Goal: Information Seeking & Learning: Learn about a topic

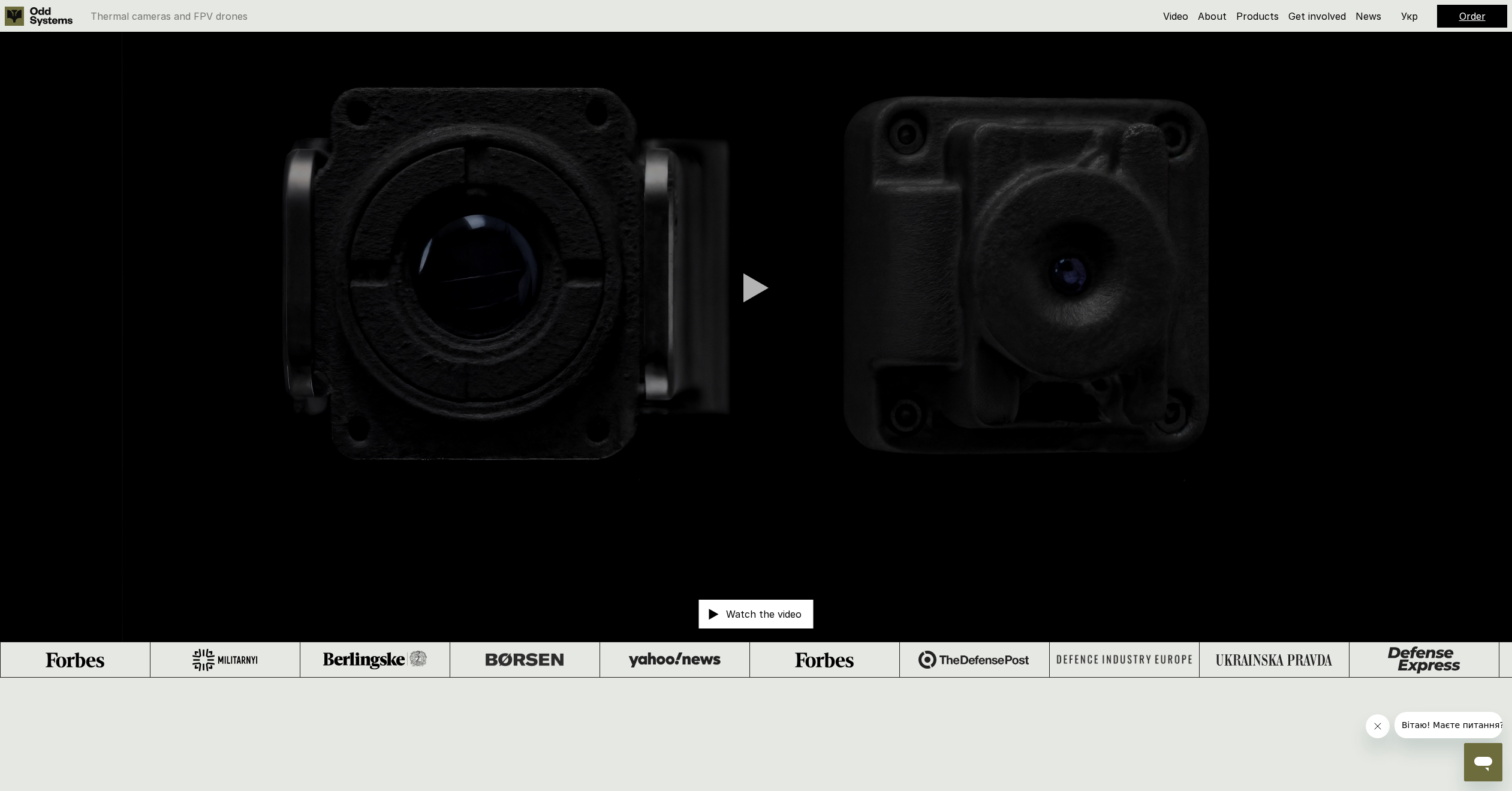
scroll to position [108, 0]
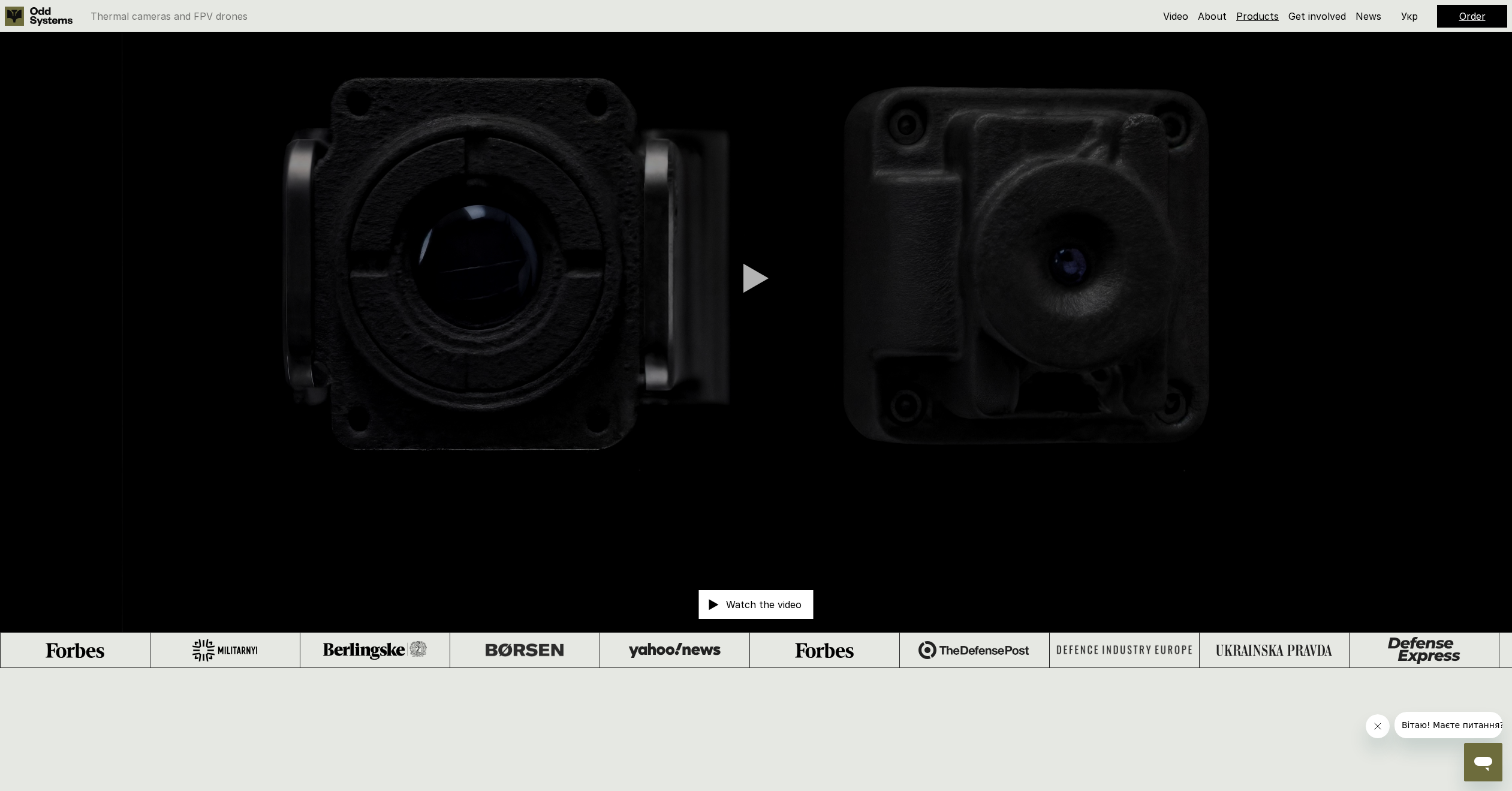
click at [1249, 17] on link "Products" at bounding box center [1257, 16] width 43 height 12
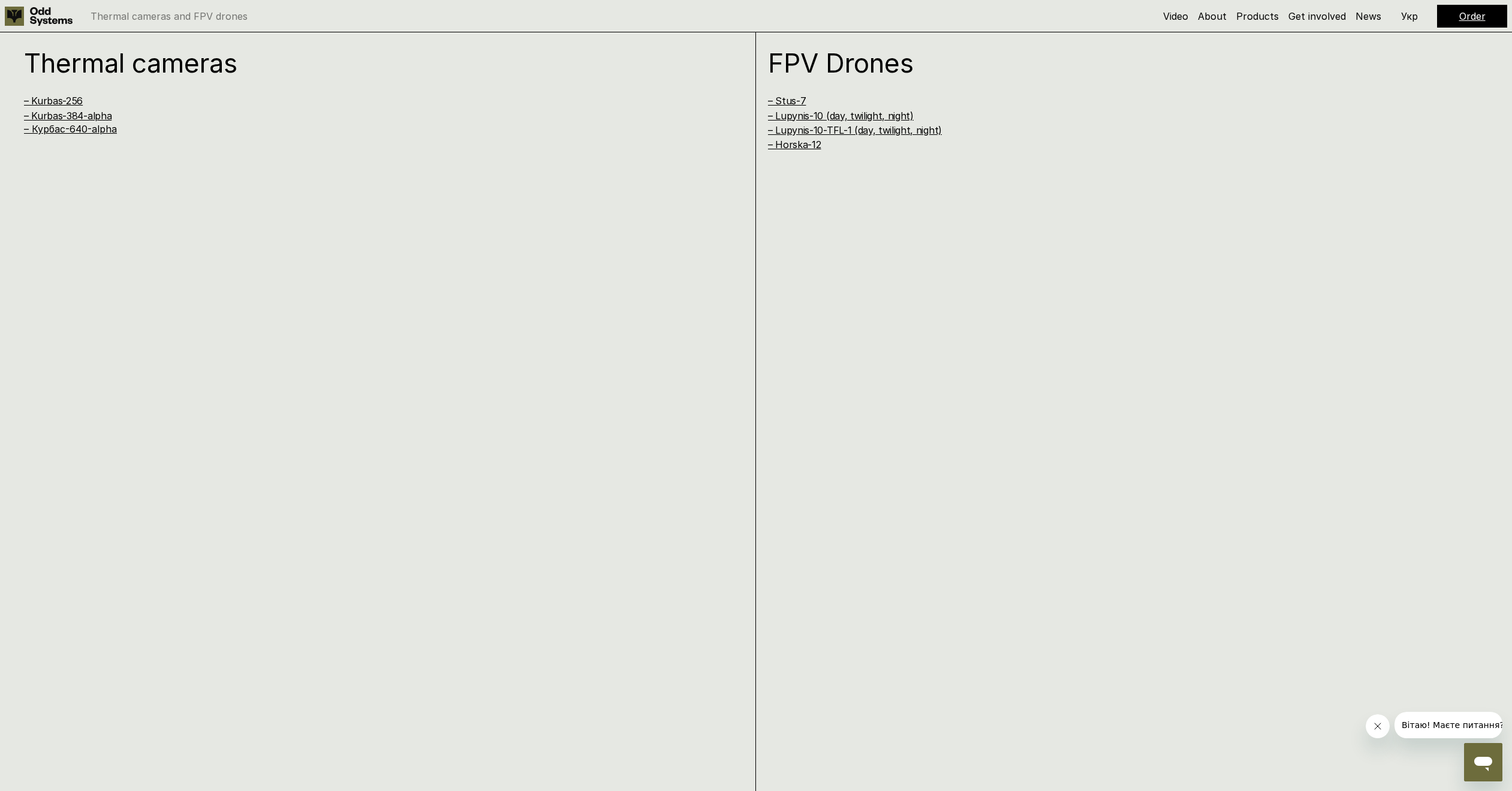
scroll to position [1567, 0]
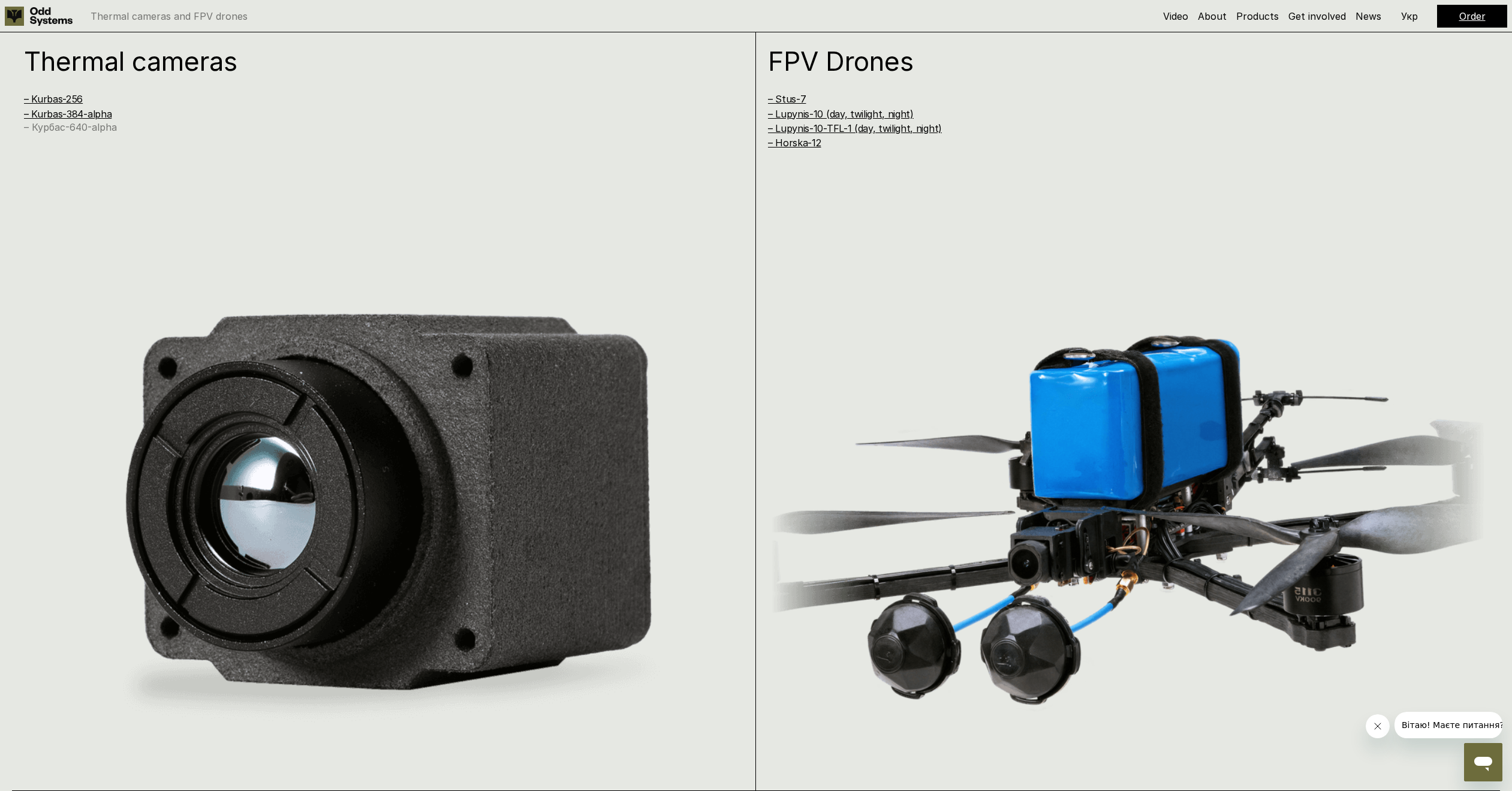
click at [79, 131] on link "– Курбас-640-alpha" at bounding box center [71, 127] width 93 height 12
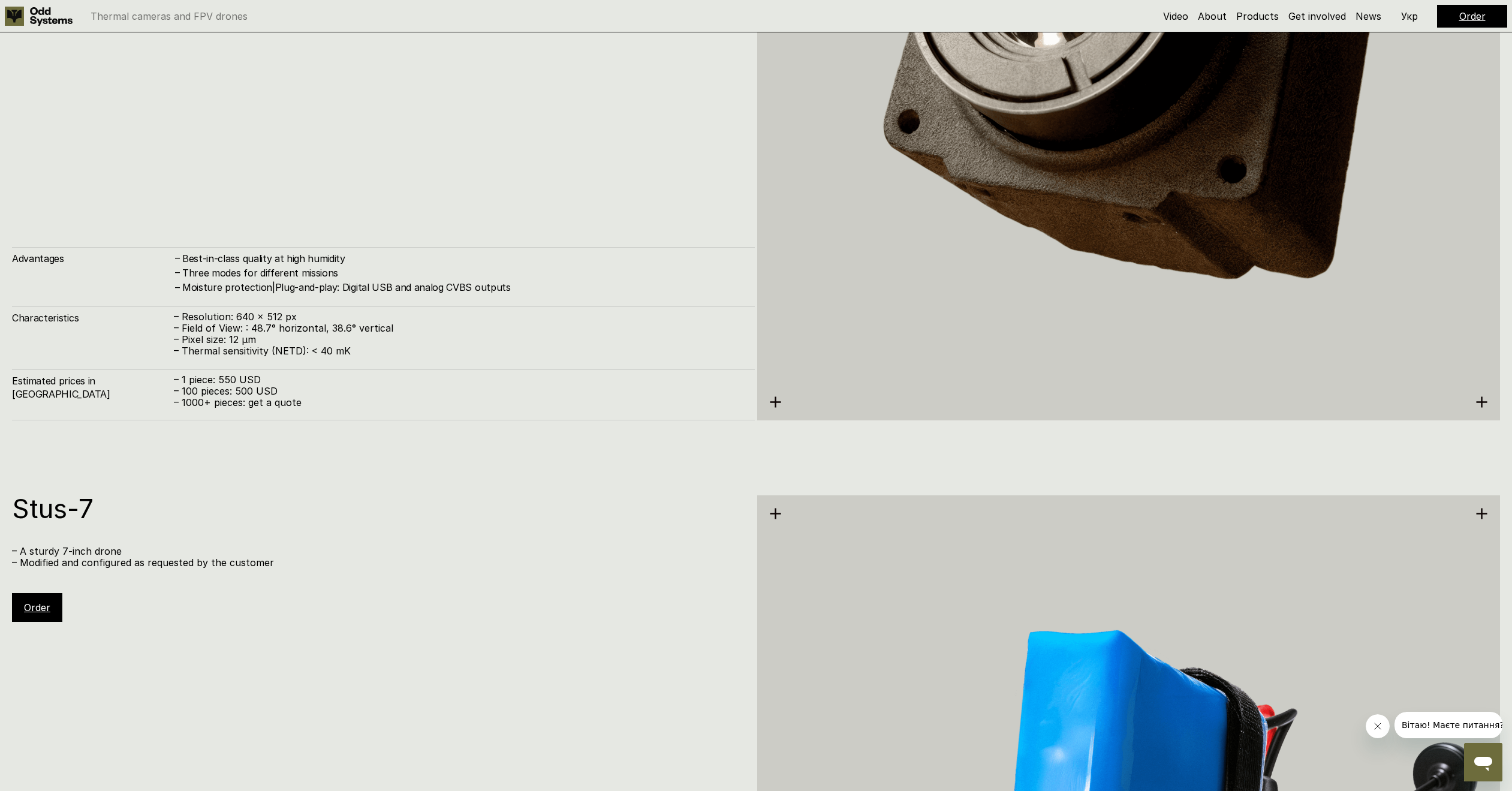
scroll to position [4280, 0]
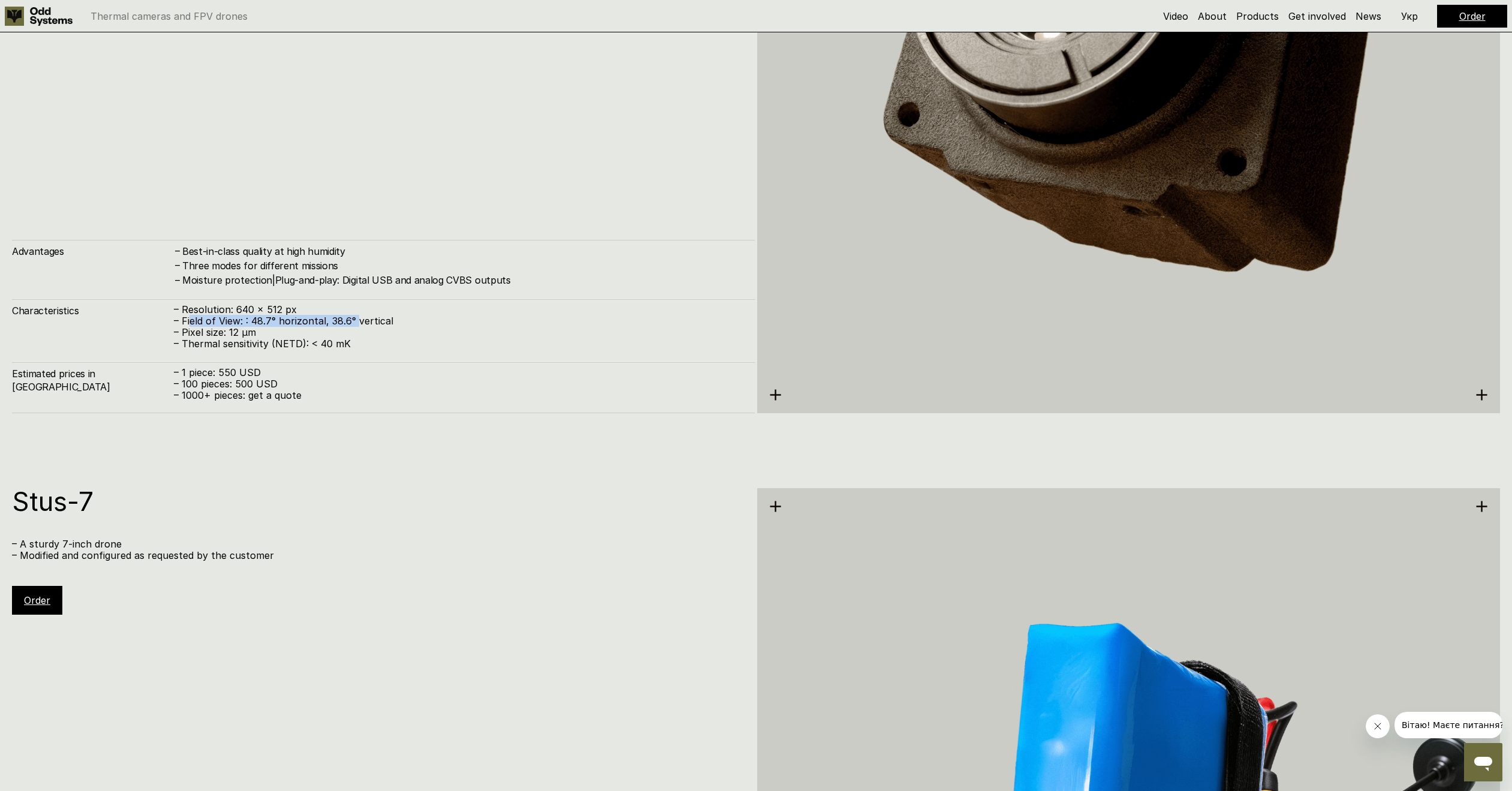
drag, startPoint x: 188, startPoint y: 319, endPoint x: 357, endPoint y: 323, distance: 169.0
click at [357, 323] on p "– Field of View: : 48.7° horizontal, 38.6° vertical" at bounding box center [458, 321] width 569 height 11
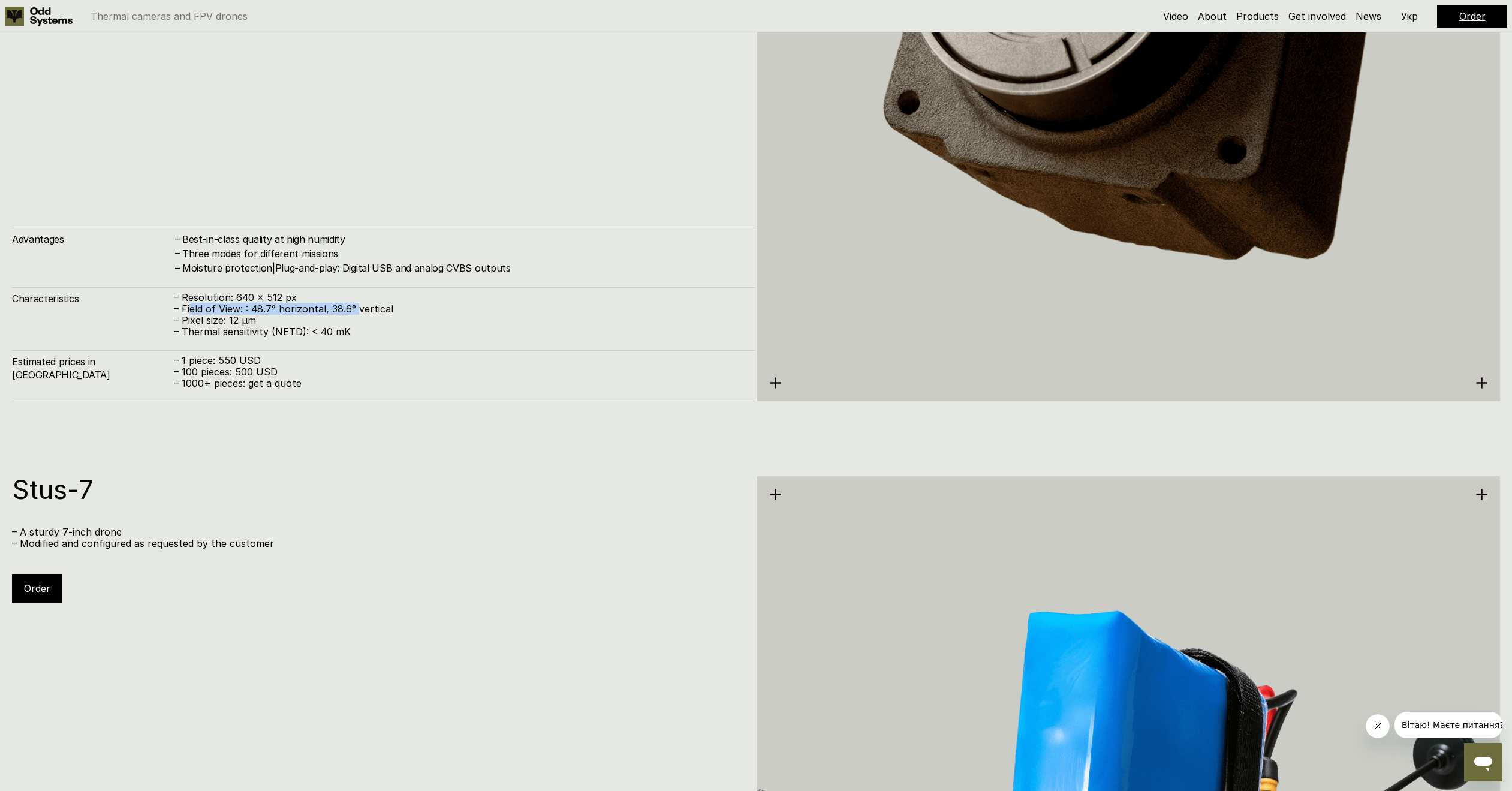
scroll to position [4010, 0]
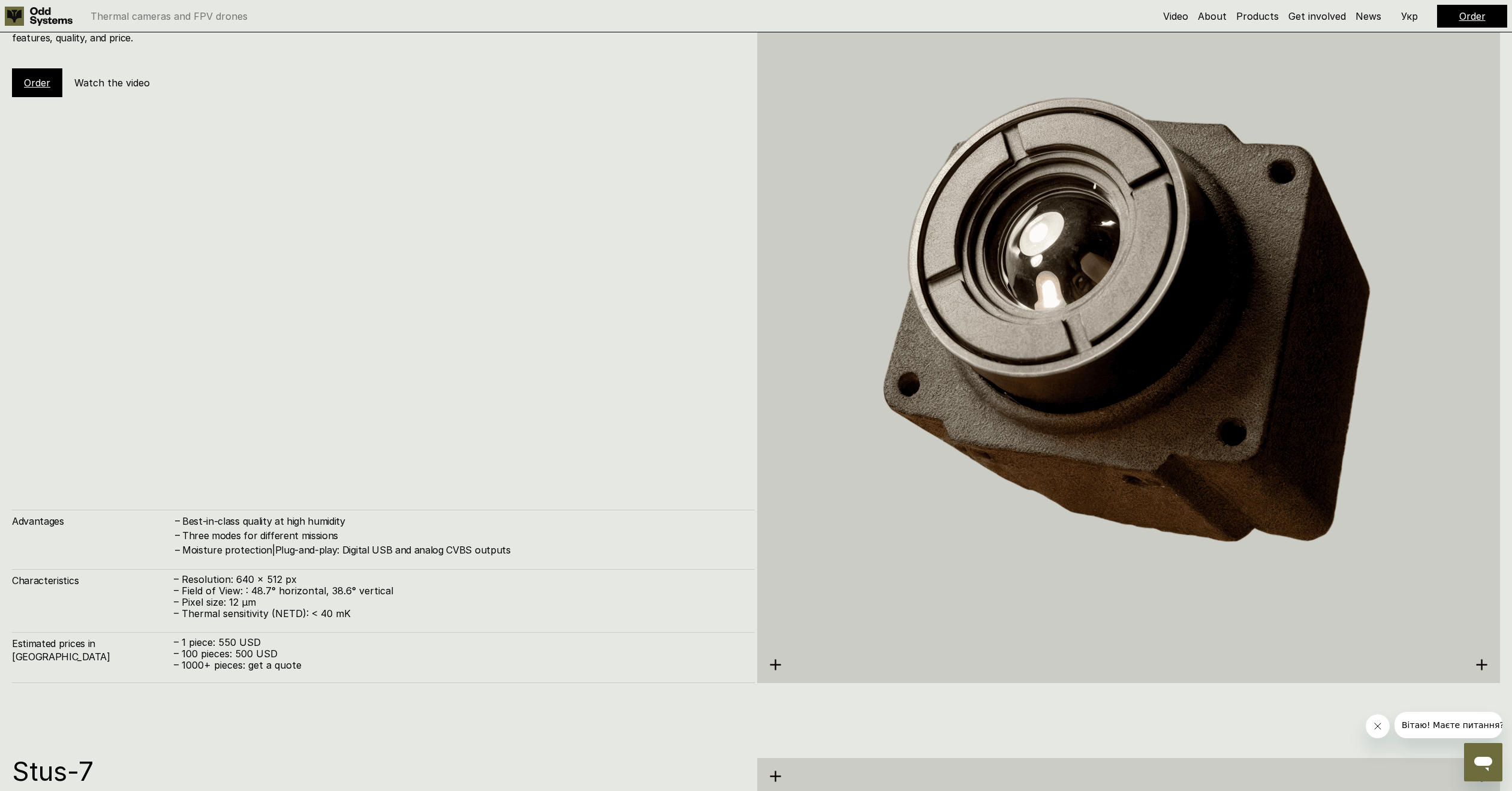
click at [389, 502] on div "Kurbas-640ᵅ – our thermal camera Made in [GEOGRAPHIC_DATA], hardened by combat.…" at bounding box center [383, 324] width 743 height 716
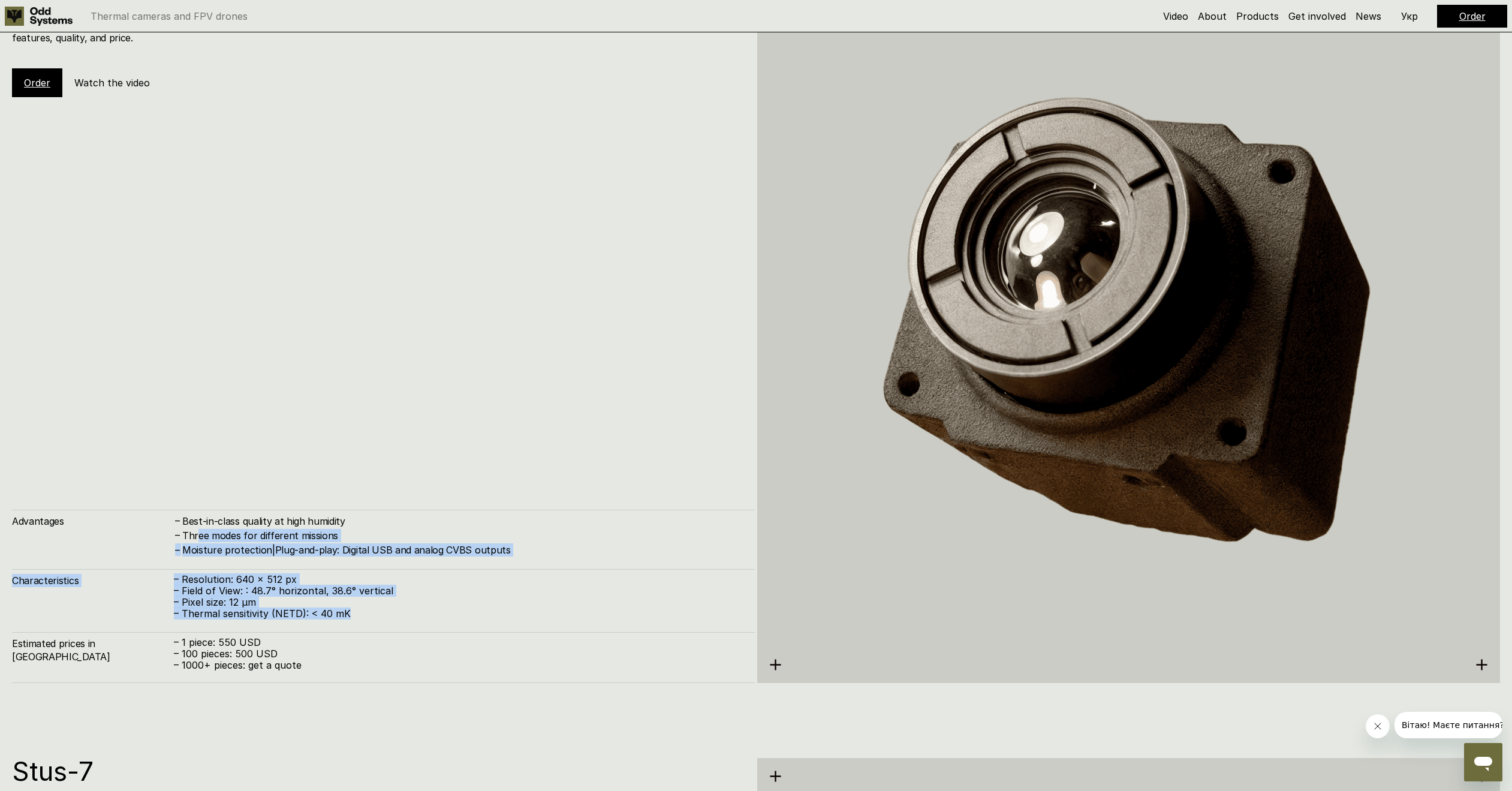
drag, startPoint x: 413, startPoint y: 623, endPoint x: 198, endPoint y: 531, distance: 233.9
click at [198, 531] on div "Advantages – Best-in-class quality at high humidity – Three modes for different…" at bounding box center [383, 597] width 743 height 173
click at [247, 566] on div "Advantages – Best-in-class quality at high humidity – Three modes for different…" at bounding box center [383, 597] width 743 height 173
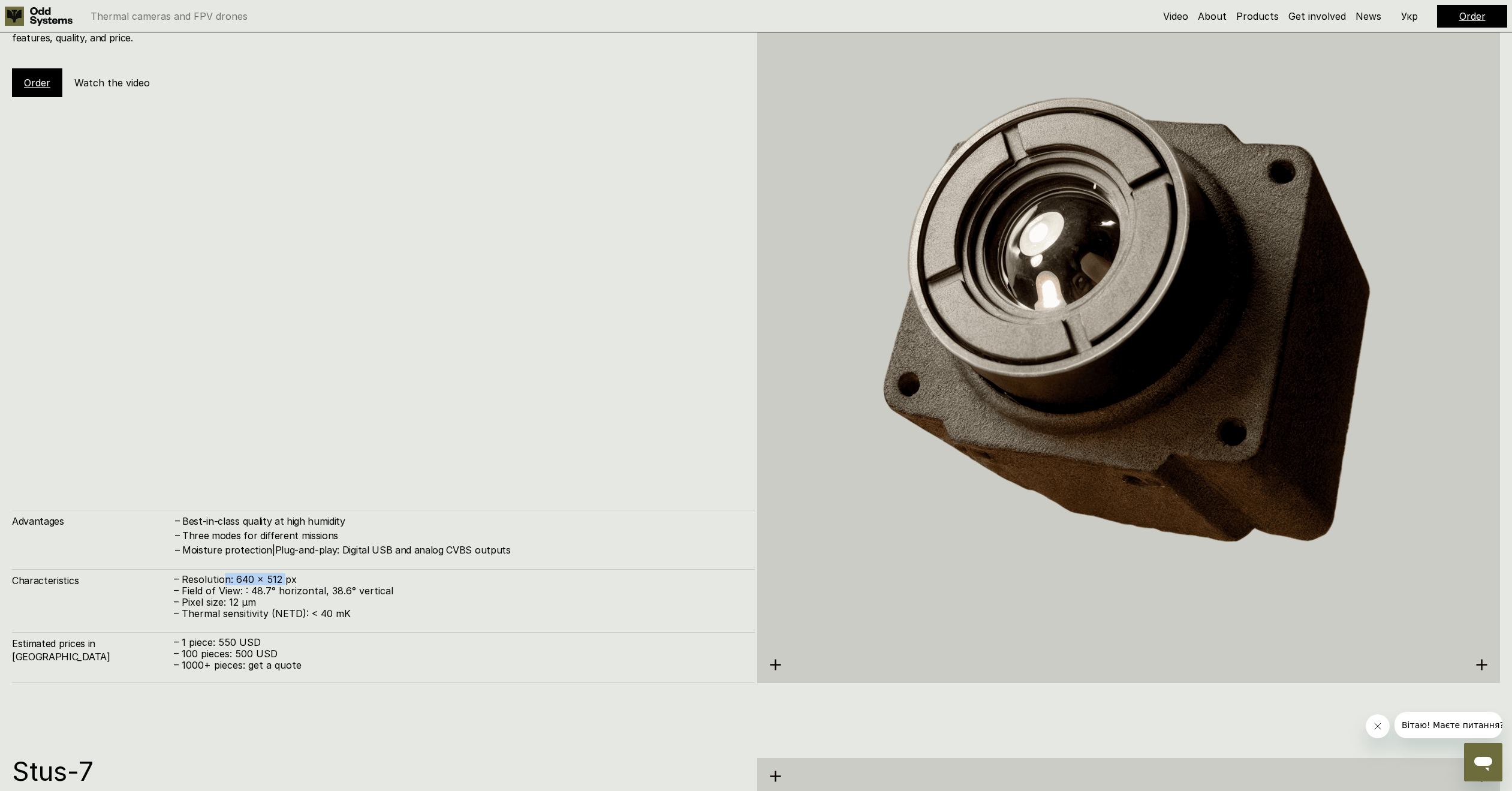
drag, startPoint x: 221, startPoint y: 581, endPoint x: 285, endPoint y: 582, distance: 64.0
click at [285, 582] on p "– Resolution: 640 x 512 px" at bounding box center [458, 579] width 569 height 11
drag, startPoint x: 285, startPoint y: 582, endPoint x: 238, endPoint y: 575, distance: 47.5
click at [238, 575] on p "– Resolution: 640 x 512 px" at bounding box center [458, 579] width 569 height 11
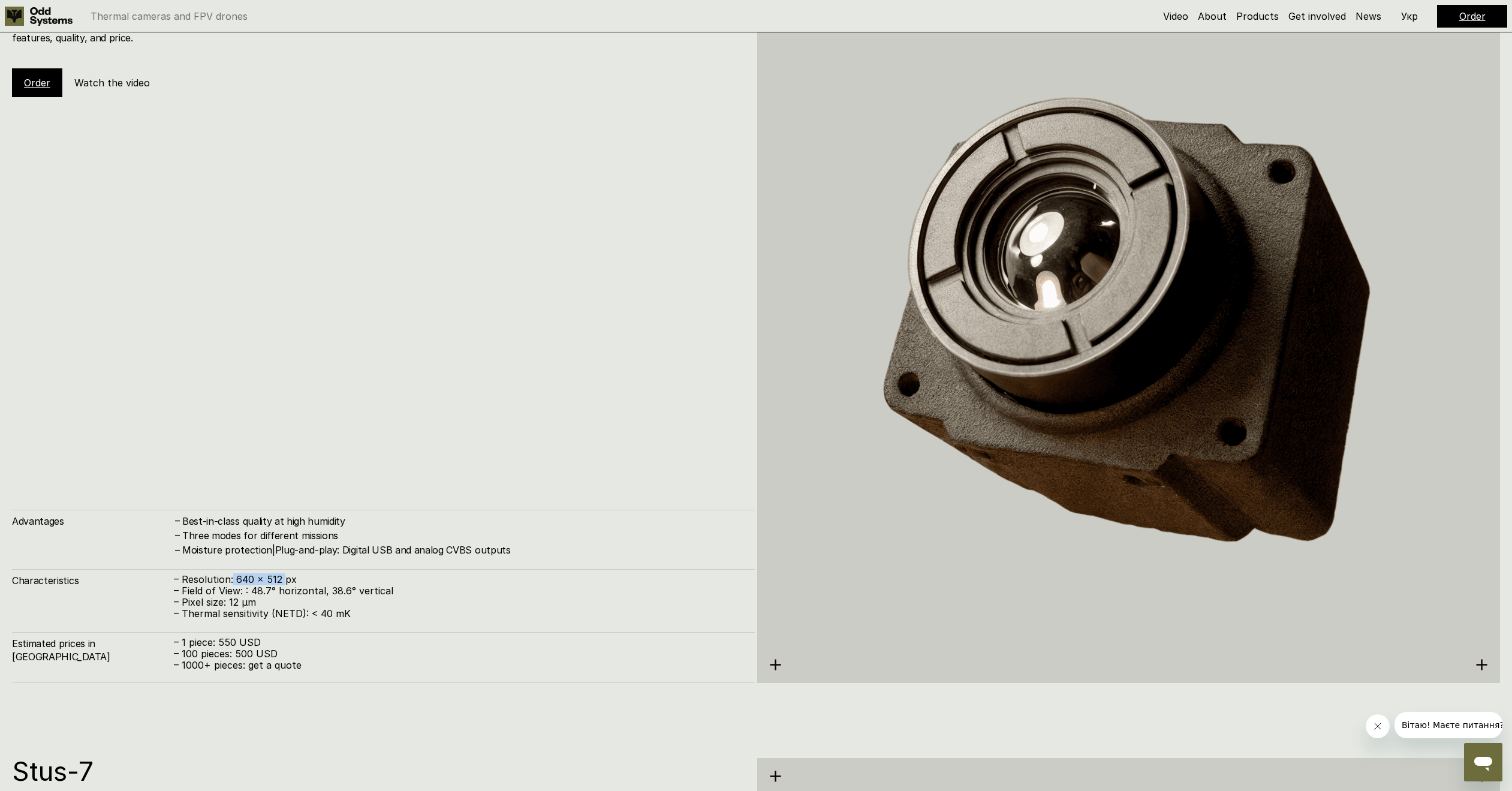
drag, startPoint x: 232, startPoint y: 577, endPoint x: 283, endPoint y: 583, distance: 51.4
click at [283, 583] on p "– Resolution: 640 x 512 px" at bounding box center [458, 579] width 569 height 11
click at [1266, 20] on link "Products" at bounding box center [1257, 16] width 43 height 12
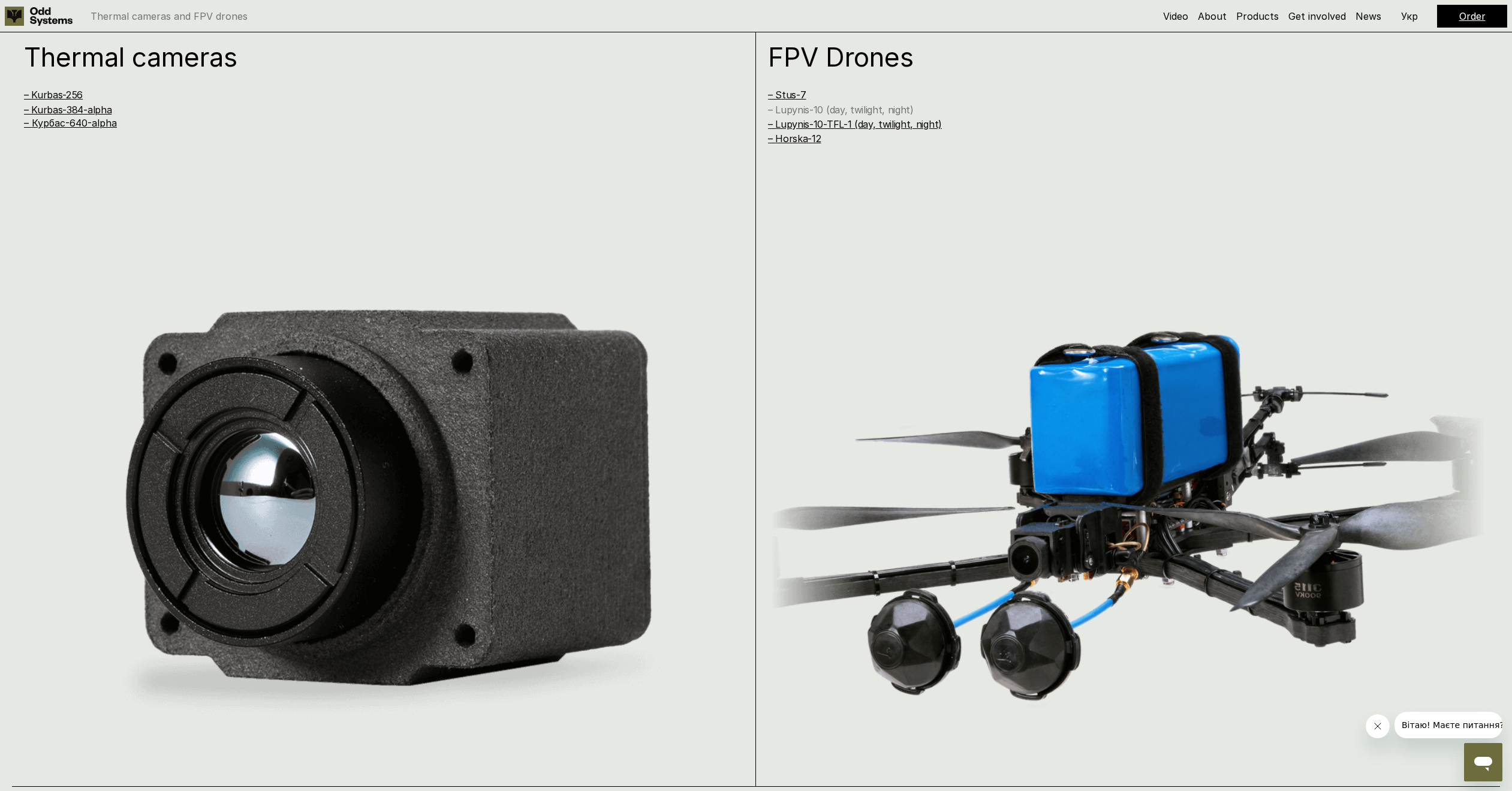
scroll to position [1567, 0]
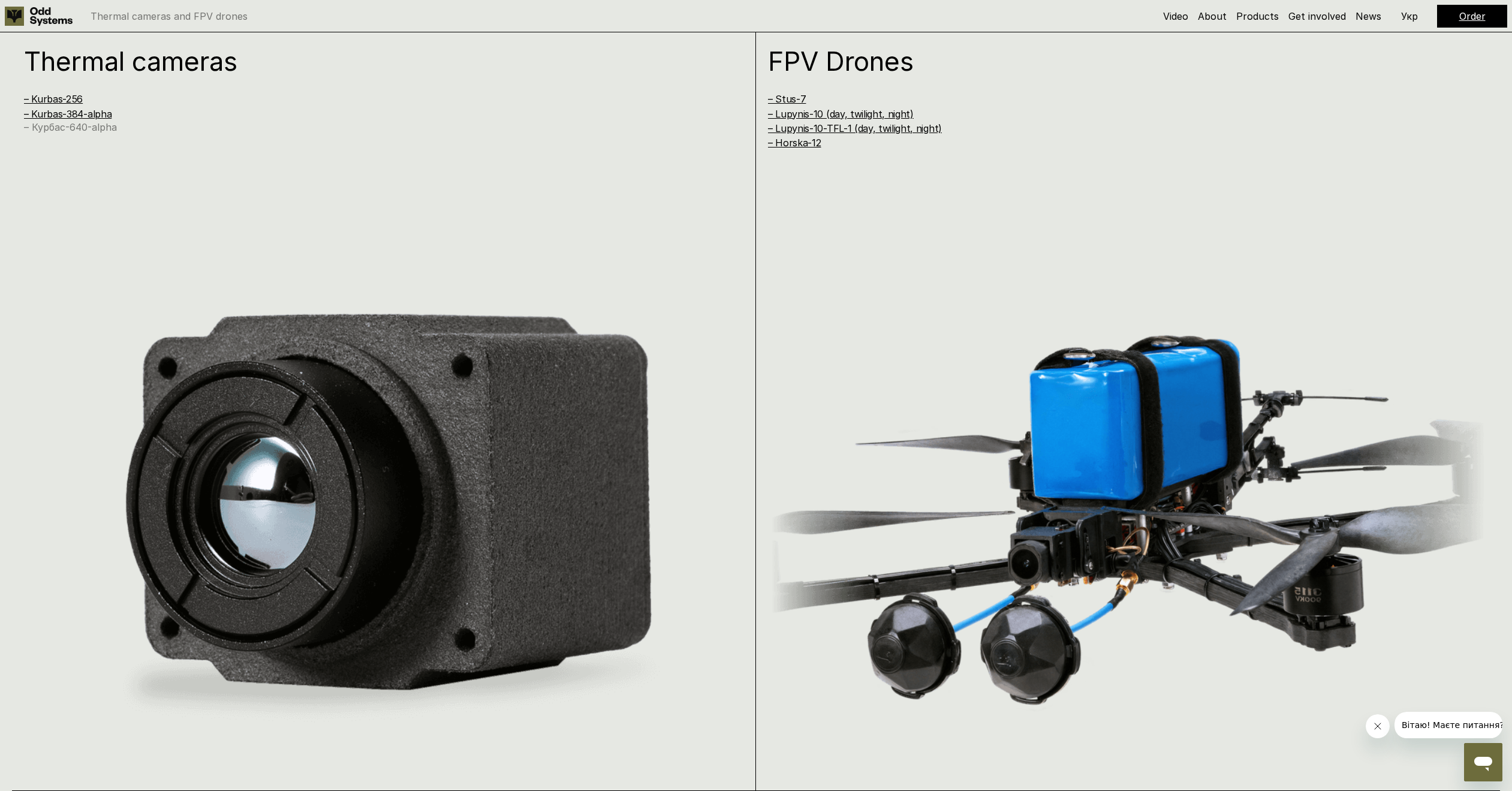
click at [63, 129] on link "– Курбас-640-alpha" at bounding box center [71, 127] width 93 height 12
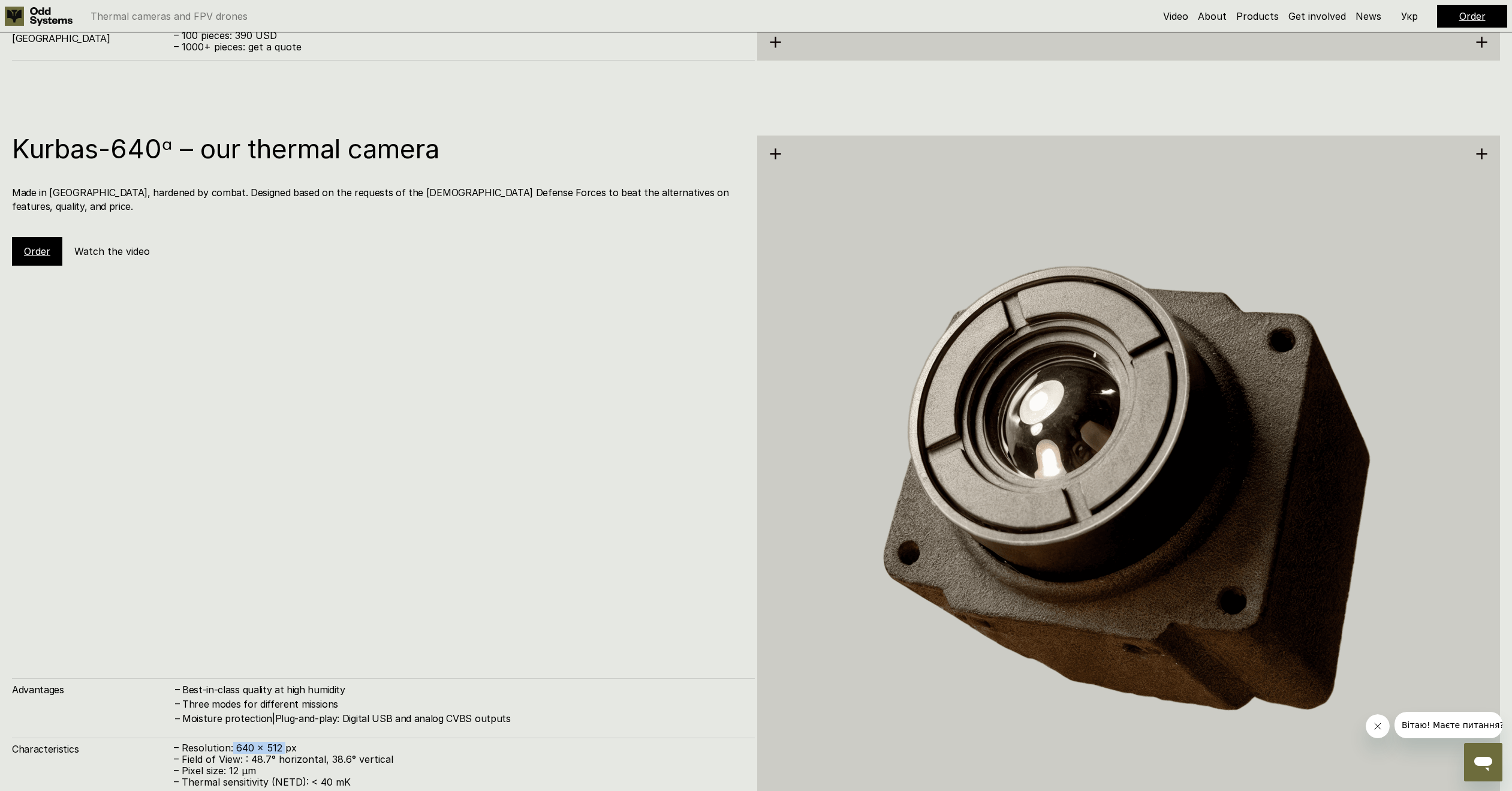
scroll to position [3938, 0]
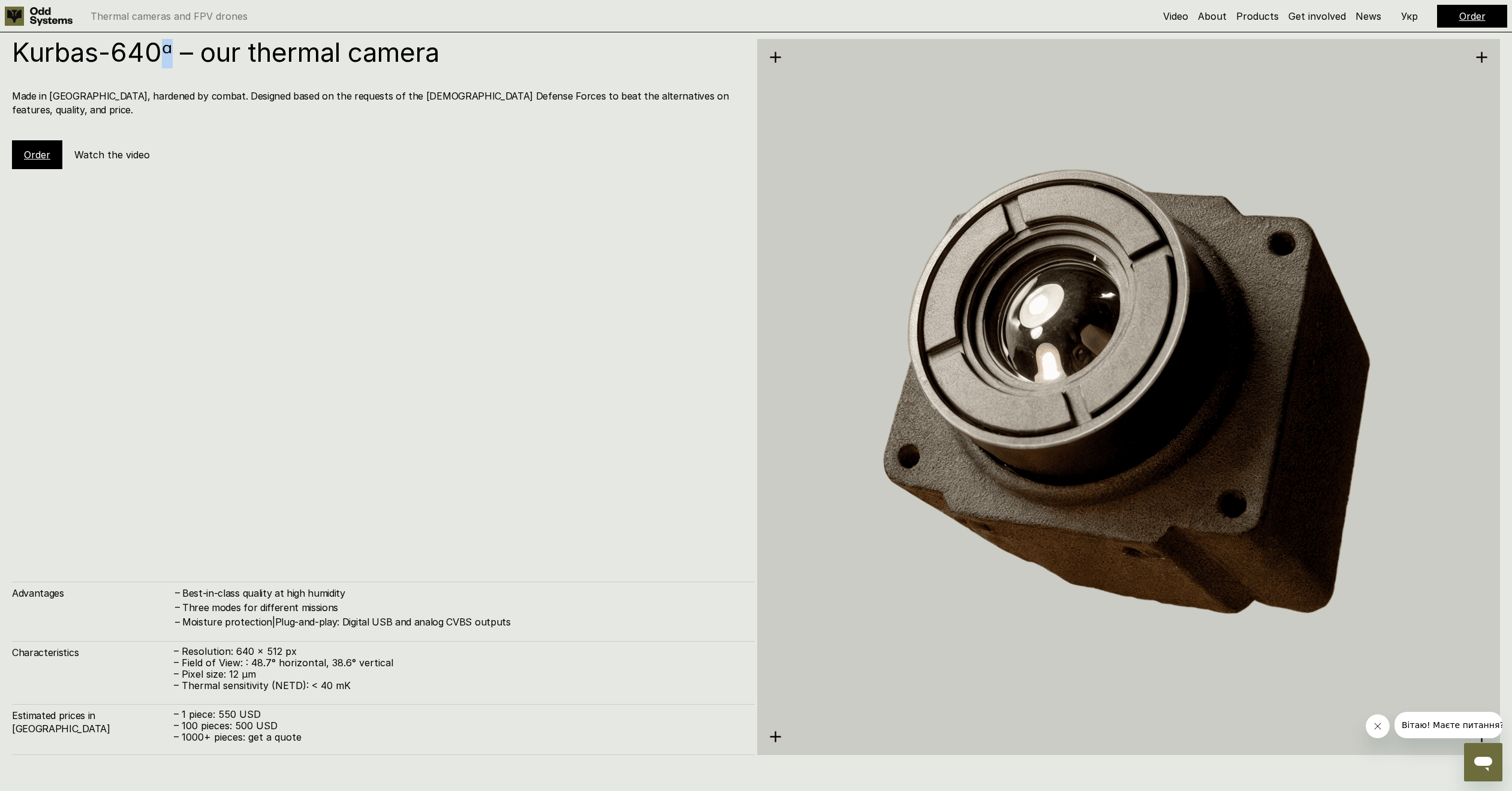
drag, startPoint x: 162, startPoint y: 51, endPoint x: 175, endPoint y: 51, distance: 13.0
click at [175, 51] on h1 "Kurbas-640ᵅ – our thermal camera" at bounding box center [377, 52] width 731 height 27
click at [173, 51] on h1 "Kurbas-640ᵅ – our thermal camera" at bounding box center [377, 52] width 731 height 27
drag, startPoint x: 173, startPoint y: 51, endPoint x: 109, endPoint y: 46, distance: 64.2
click at [109, 46] on h1 "Kurbas-640ᵅ – our thermal camera" at bounding box center [377, 52] width 731 height 27
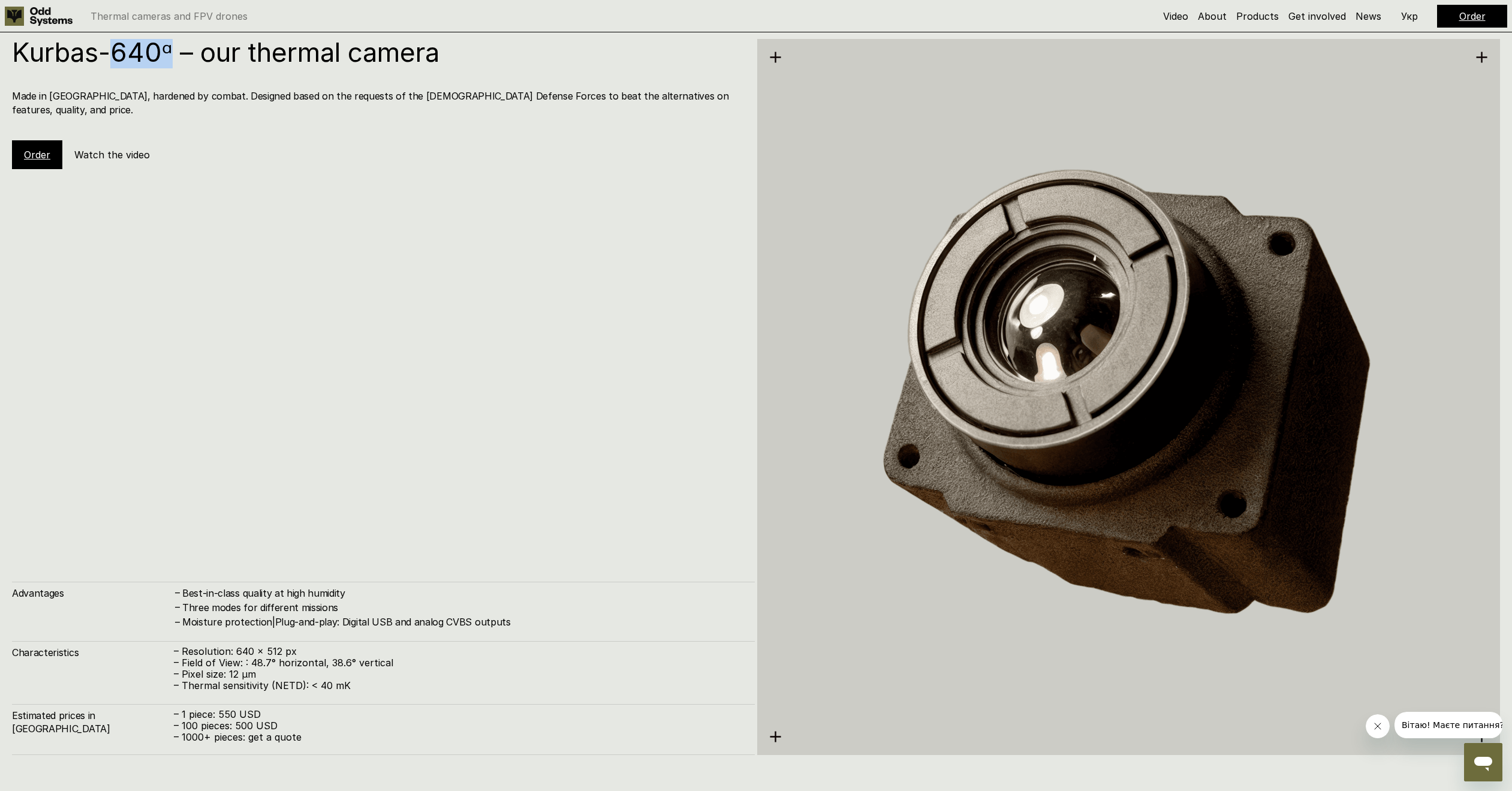
click at [109, 46] on h1 "Kurbas-640ᵅ – our thermal camera" at bounding box center [377, 52] width 731 height 27
drag, startPoint x: 124, startPoint y: 50, endPoint x: 200, endPoint y: 55, distance: 76.2
click at [201, 56] on h1 "Kurbas-640ᵅ – our thermal camera" at bounding box center [377, 52] width 731 height 27
click at [200, 55] on h1 "Kurbas-640ᵅ – our thermal camera" at bounding box center [377, 52] width 731 height 27
drag, startPoint x: 200, startPoint y: 55, endPoint x: 115, endPoint y: 53, distance: 85.0
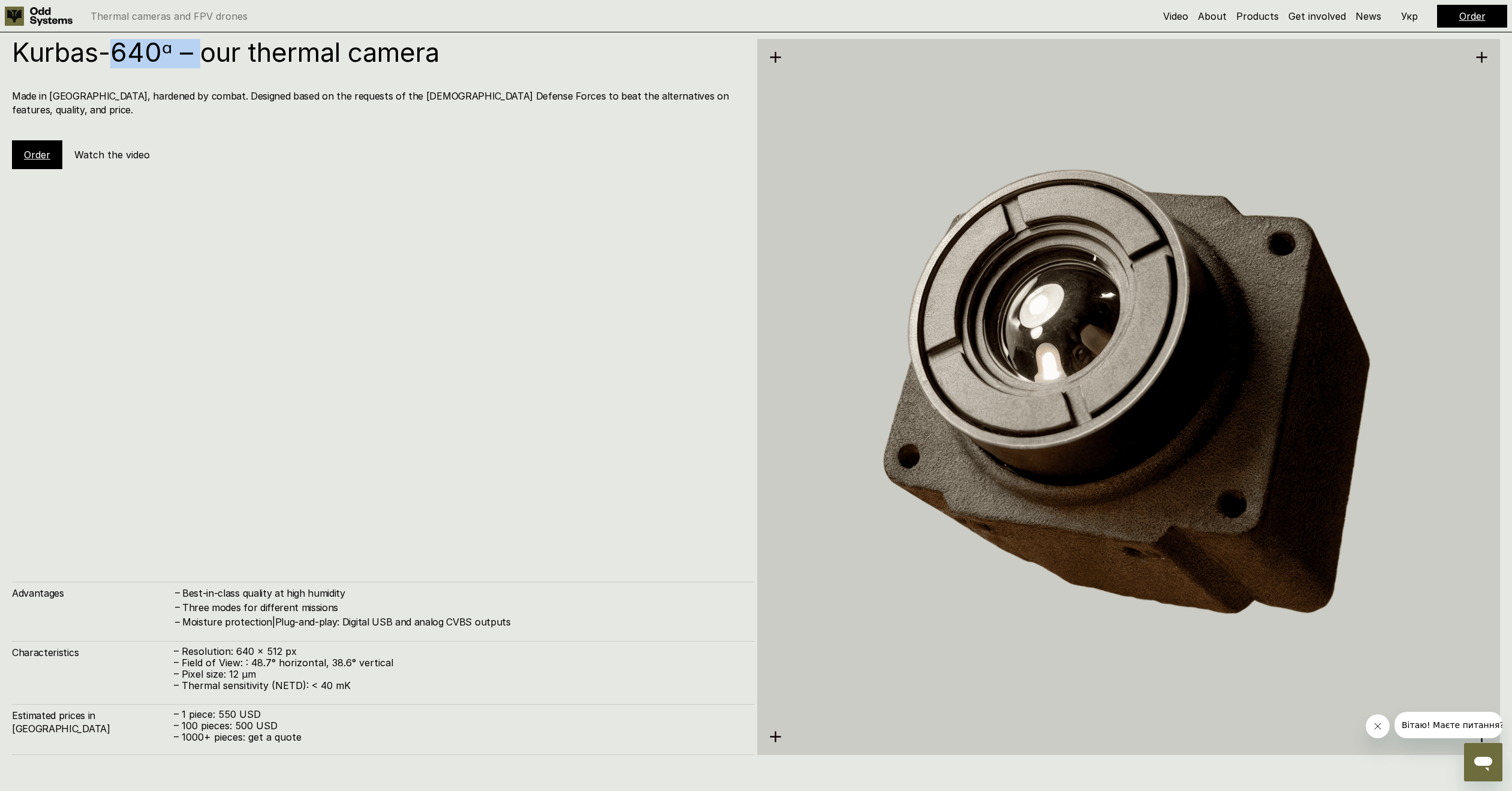
click at [115, 53] on h1 "Kurbas-640ᵅ – our thermal camera" at bounding box center [377, 52] width 731 height 27
drag, startPoint x: 115, startPoint y: 53, endPoint x: 193, endPoint y: 51, distance: 78.0
click at [193, 51] on h1 "Kurbas-640ᵅ – our thermal camera" at bounding box center [377, 52] width 731 height 27
click at [283, 164] on div "Kurbas-640ᵅ – our thermal camera Made in [GEOGRAPHIC_DATA], hardened by combat.…" at bounding box center [383, 397] width 743 height 716
